Goal: Check status: Check status

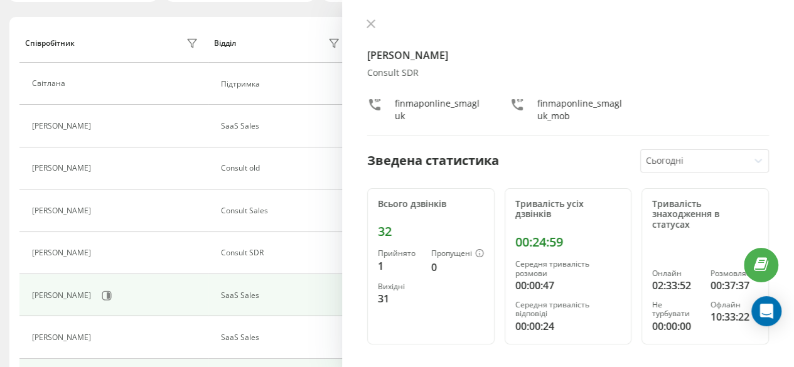
scroll to position [174, 0]
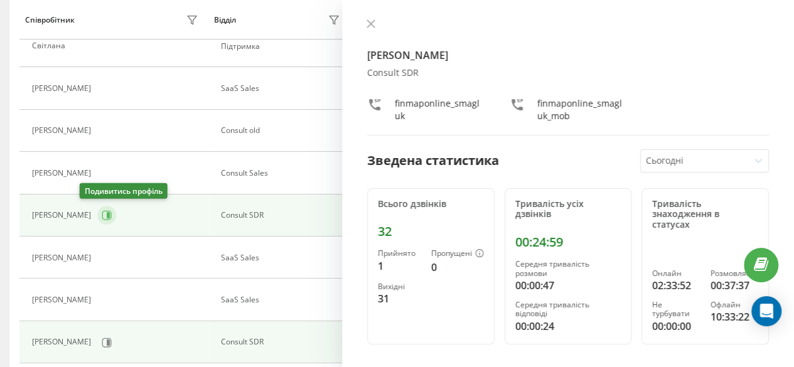
click at [102, 215] on icon at bounding box center [107, 215] width 10 height 10
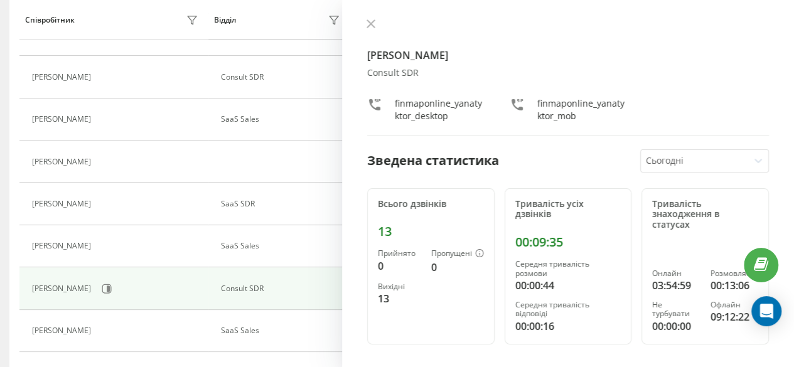
scroll to position [502, 0]
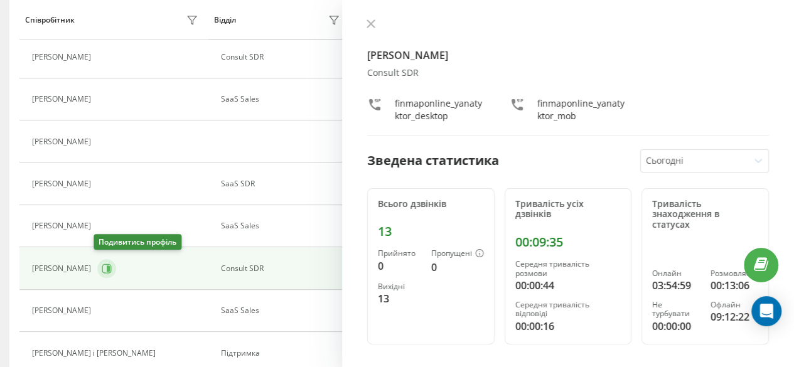
click at [107, 265] on icon at bounding box center [108, 268] width 3 height 6
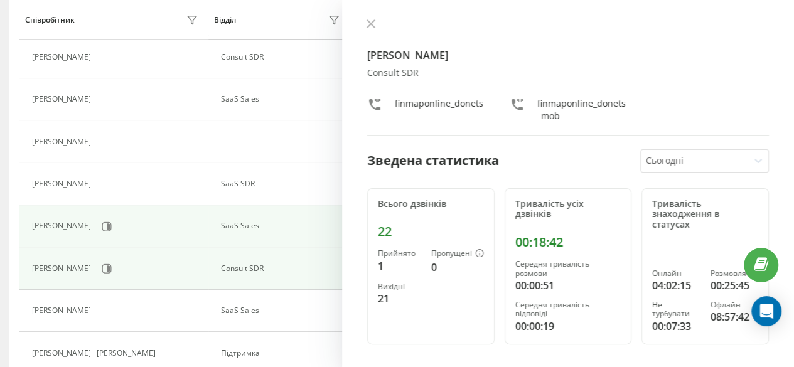
scroll to position [439, 0]
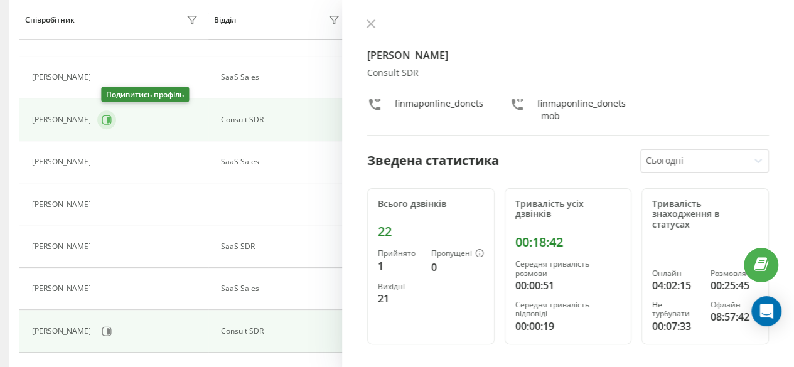
click at [109, 120] on icon at bounding box center [107, 120] width 10 height 10
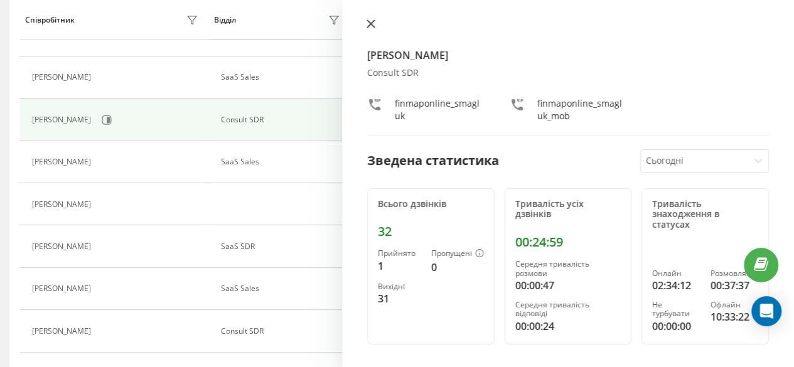
click at [370, 24] on icon at bounding box center [371, 24] width 8 height 8
